Goal: Find specific page/section

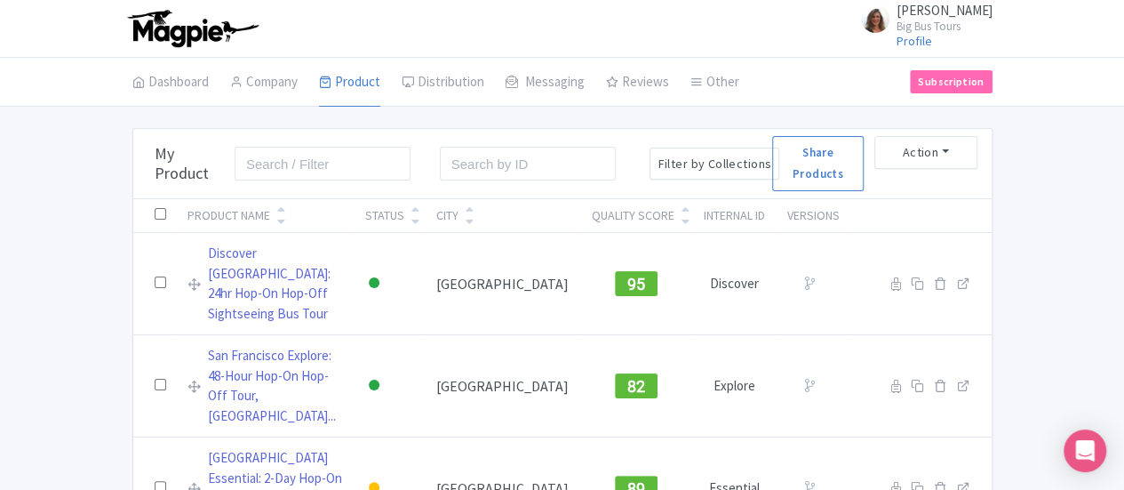
click at [459, 221] on div "City" at bounding box center [447, 215] width 22 height 19
click at [235, 157] on input "search" at bounding box center [323, 164] width 176 height 34
type input "[GEOGRAPHIC_DATA]"
click button "Search" at bounding box center [0, 0] width 0 height 0
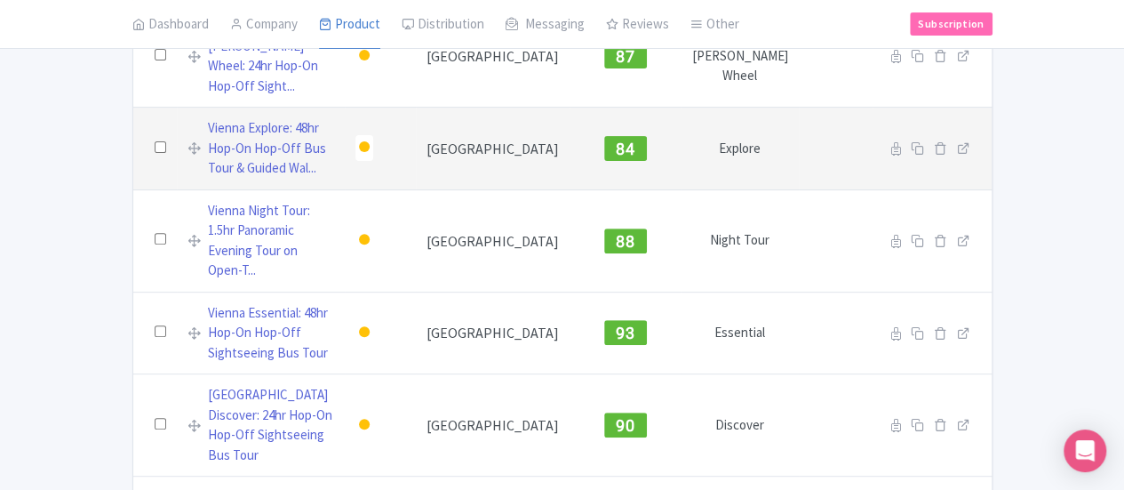
scroll to position [267, 0]
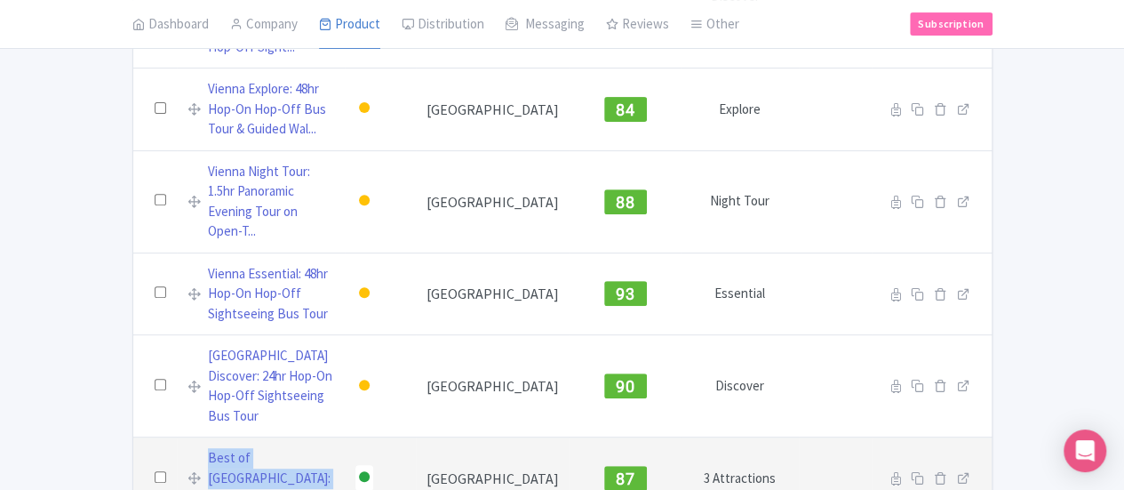
drag, startPoint x: 272, startPoint y: 265, endPoint x: 81, endPoint y: 269, distance: 191.2
click at [188, 448] on div "Best of [GEOGRAPHIC_DATA]: 3-in-1 Pass" at bounding box center [262, 478] width 148 height 60
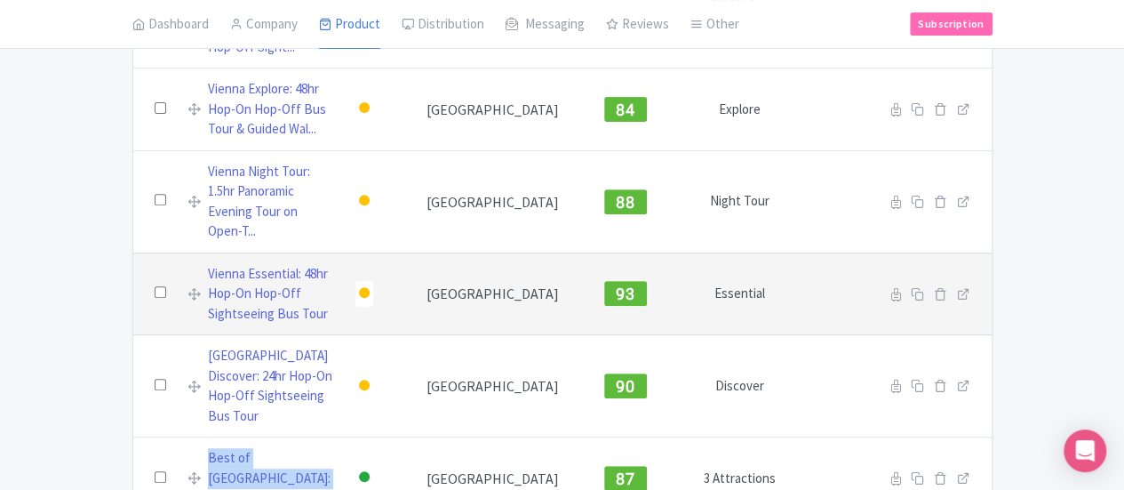
copy div "Best of [GEOGRAPHIC_DATA]: 3-in-1 Pass"
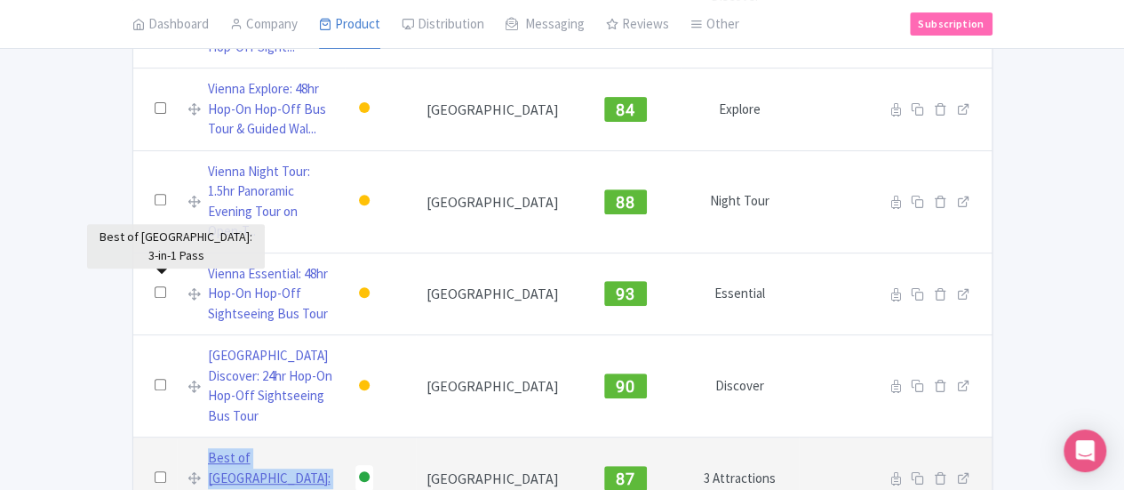
click at [208, 448] on link "Best of [GEOGRAPHIC_DATA]: 3-in-1 Pass" at bounding box center [271, 478] width 127 height 60
